Goal: Navigation & Orientation: Find specific page/section

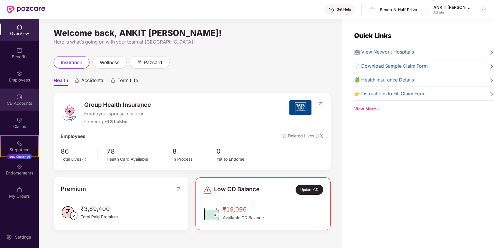
click at [14, 102] on div "CD Accounts" at bounding box center [19, 103] width 39 height 6
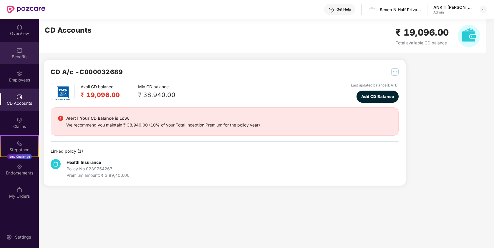
click at [23, 56] on div "Benefits" at bounding box center [19, 57] width 39 height 6
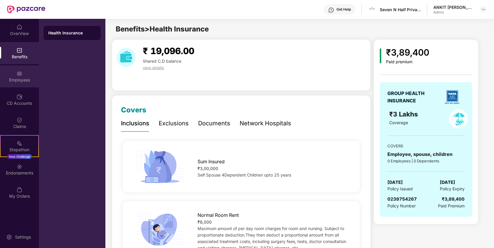
click at [23, 71] on div "Employees" at bounding box center [19, 76] width 39 height 22
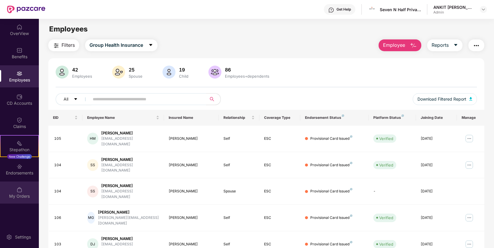
click at [25, 197] on div "My Orders" at bounding box center [19, 197] width 39 height 6
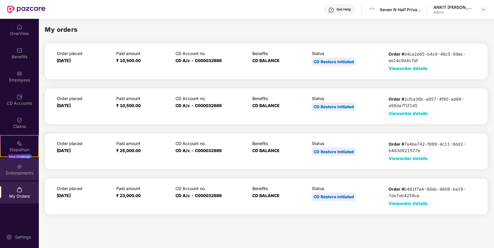
click at [26, 168] on div "Endorsements" at bounding box center [19, 170] width 39 height 22
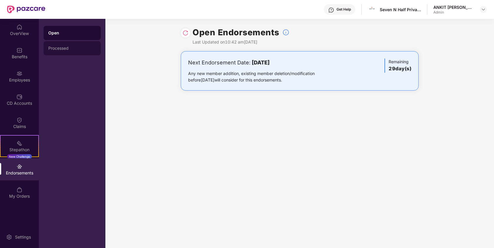
click at [70, 50] on div "Processed" at bounding box center [72, 48] width 48 height 5
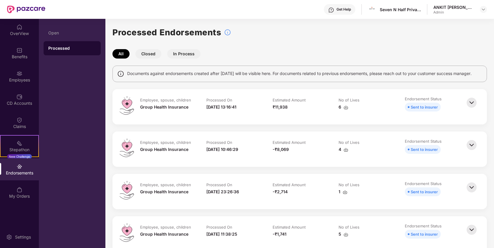
click at [154, 55] on button "Closed" at bounding box center [149, 53] width 26 height 9
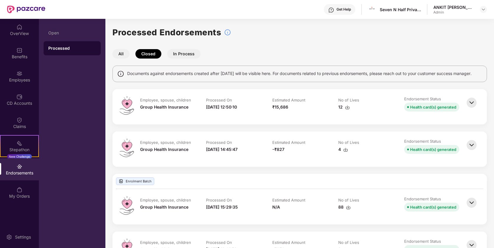
click at [181, 56] on button "In Process" at bounding box center [183, 53] width 33 height 9
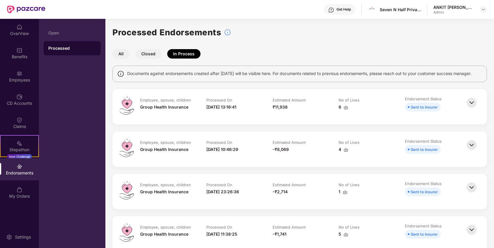
click at [182, 56] on button "In Process" at bounding box center [183, 53] width 33 height 9
click at [156, 56] on button "Closed" at bounding box center [149, 53] width 26 height 9
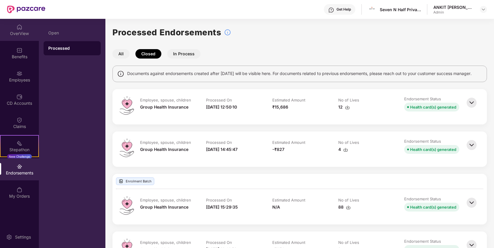
click at [24, 36] on div "OverView" at bounding box center [19, 30] width 39 height 22
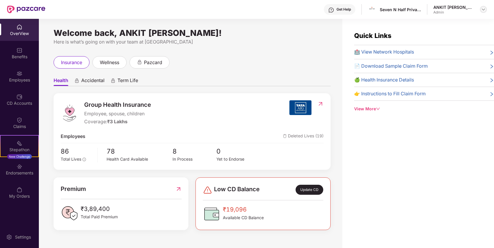
click at [484, 8] on img at bounding box center [484, 9] width 5 height 5
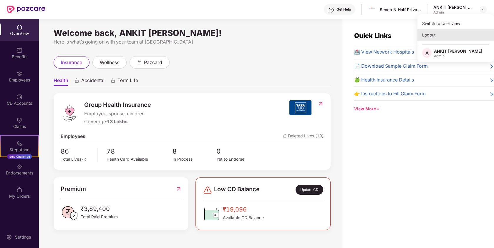
click at [434, 32] on div "Logout" at bounding box center [456, 34] width 77 height 11
